Goal: Information Seeking & Learning: Learn about a topic

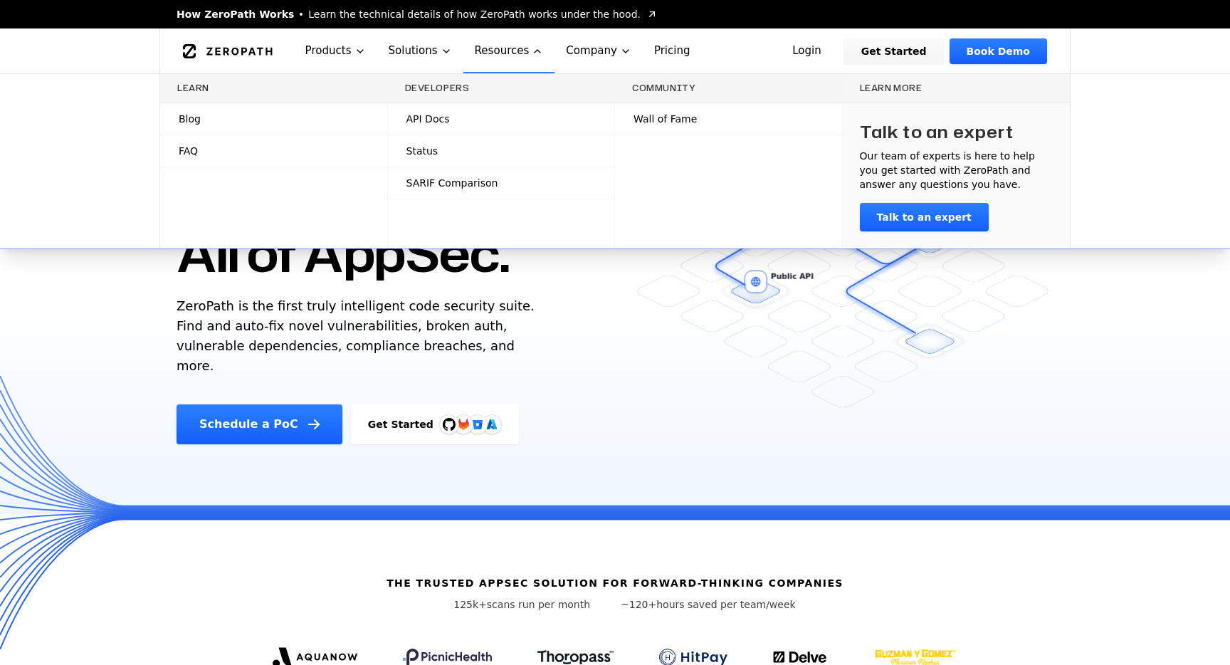
click at [176, 120] on div "Blog" at bounding box center [183, 119] width 33 height 14
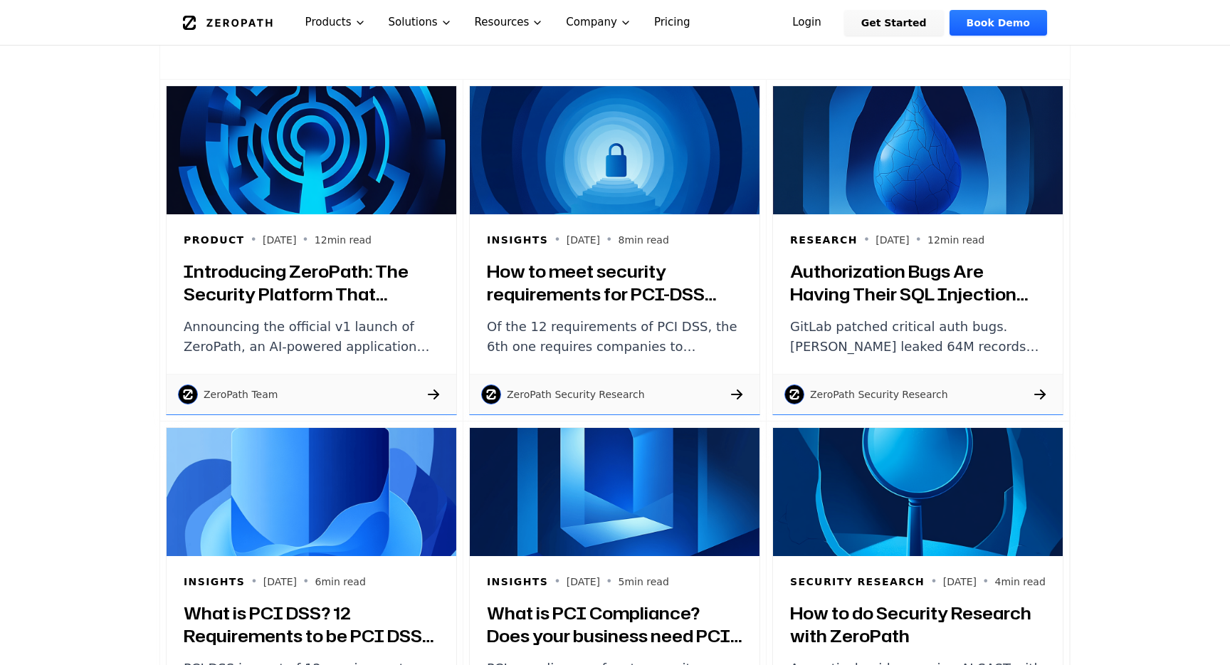
scroll to position [1072, 0]
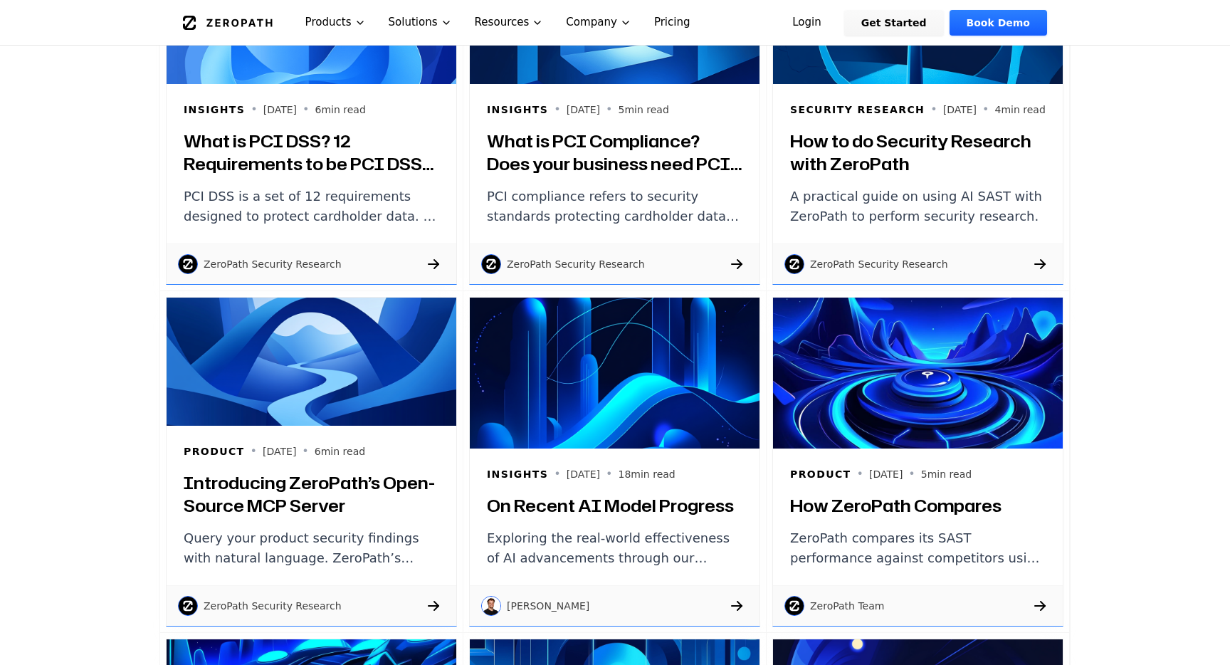
click at [268, 155] on h3 "What is PCI DSS? 12 Requirements to be PCI DSS Compliant" at bounding box center [311, 153] width 255 height 46
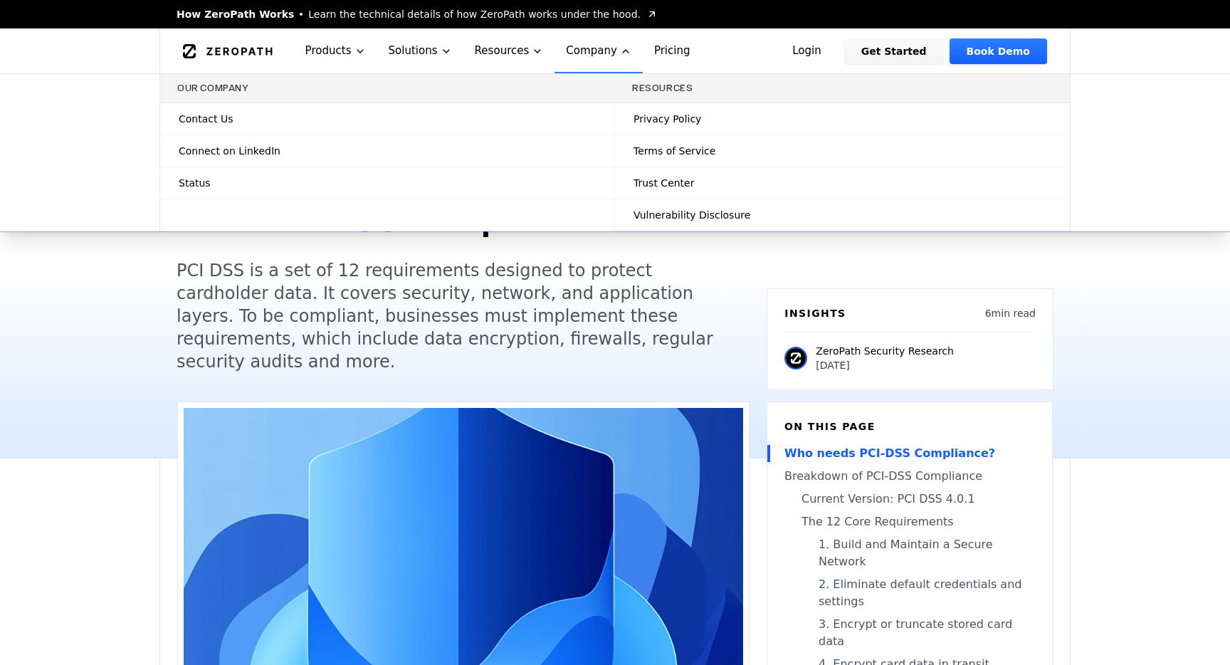
click at [563, 189] on link "Status" at bounding box center [387, 182] width 454 height 31
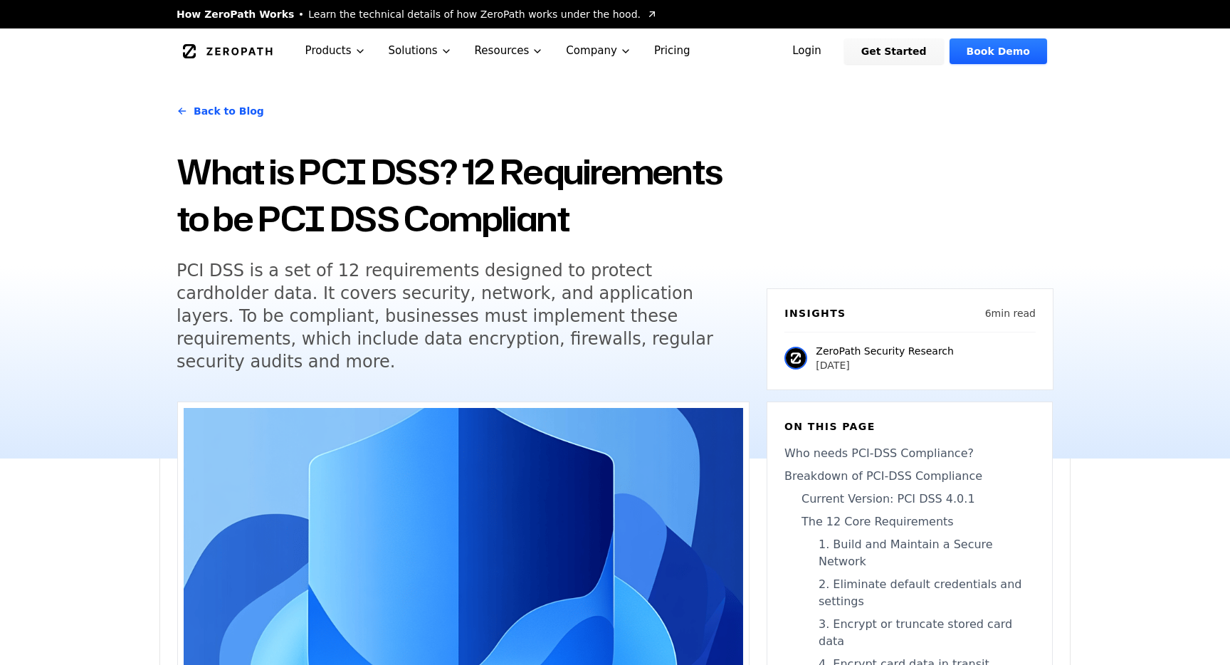
click at [648, 51] on link "Pricing" at bounding box center [672, 50] width 59 height 45
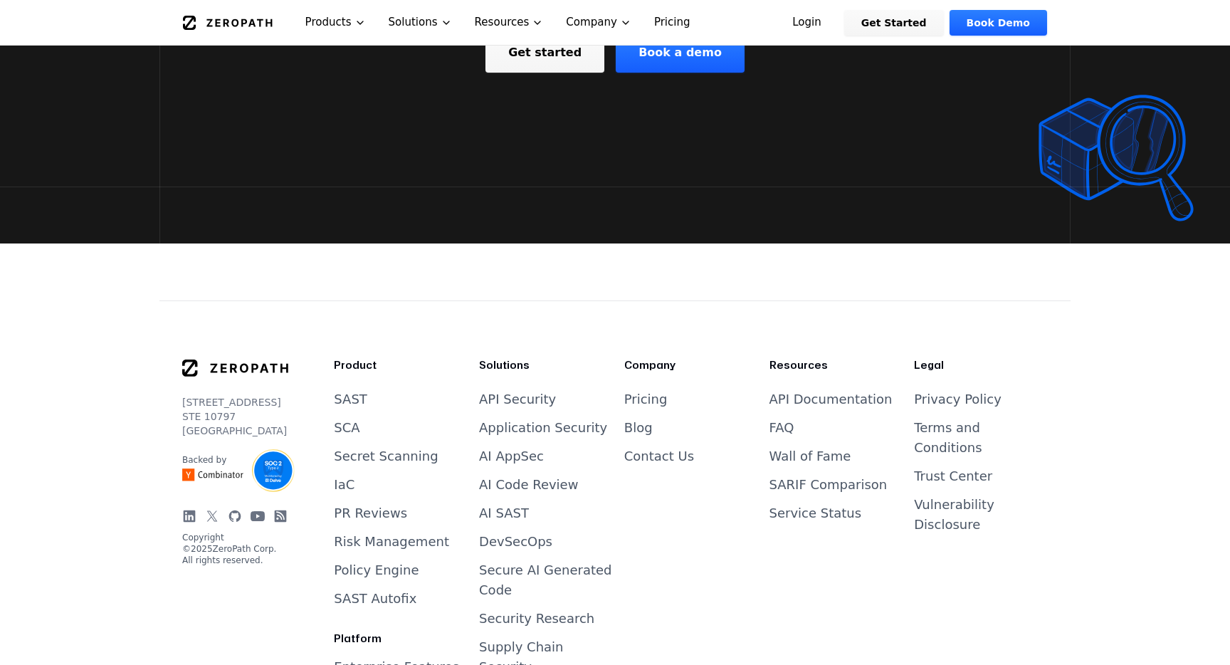
scroll to position [3038, 0]
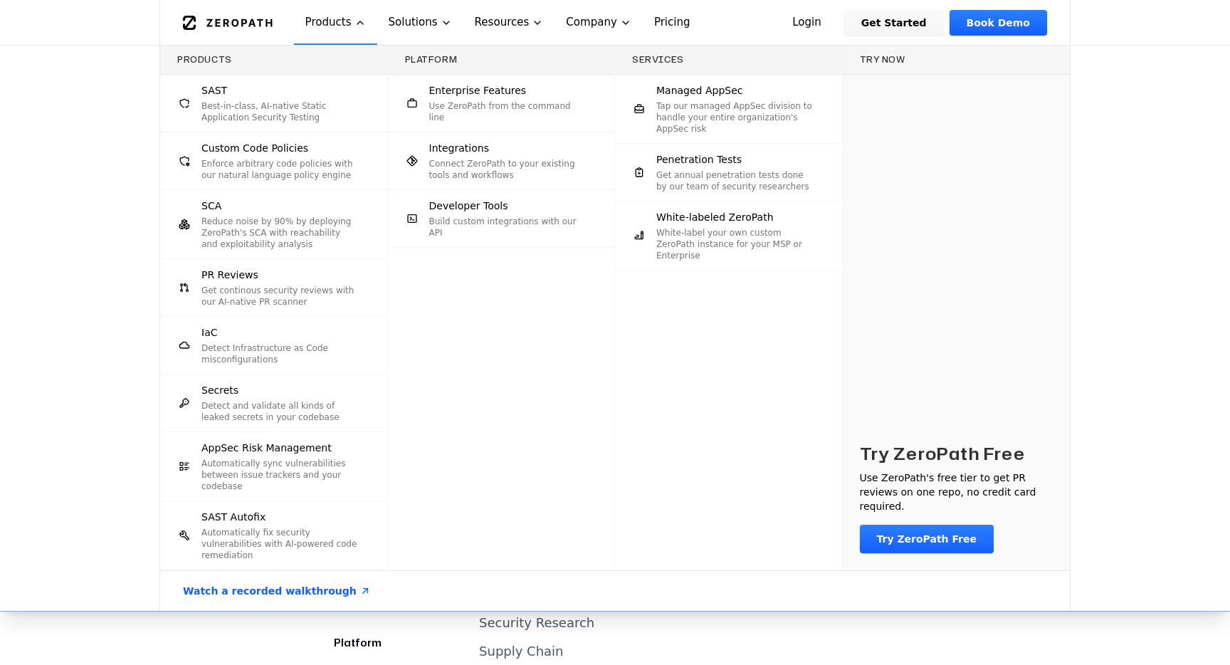
click at [261, 595] on link "Watch a recorded walkthrough" at bounding box center [277, 591] width 222 height 40
